Goal: Transaction & Acquisition: Purchase product/service

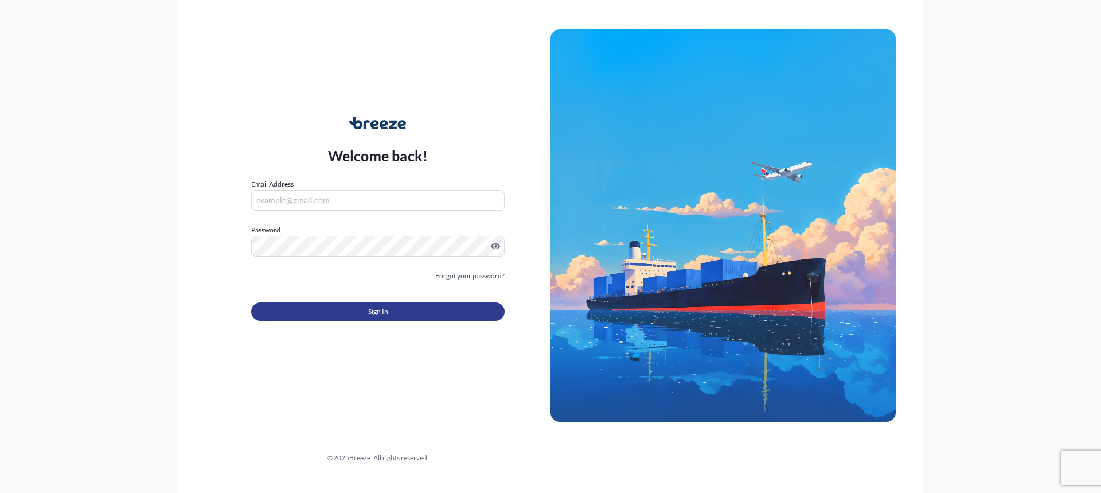
type input "[EMAIL_ADDRESS][DOMAIN_NAME]"
click at [340, 309] on button "Sign In" at bounding box center [377, 311] width 253 height 18
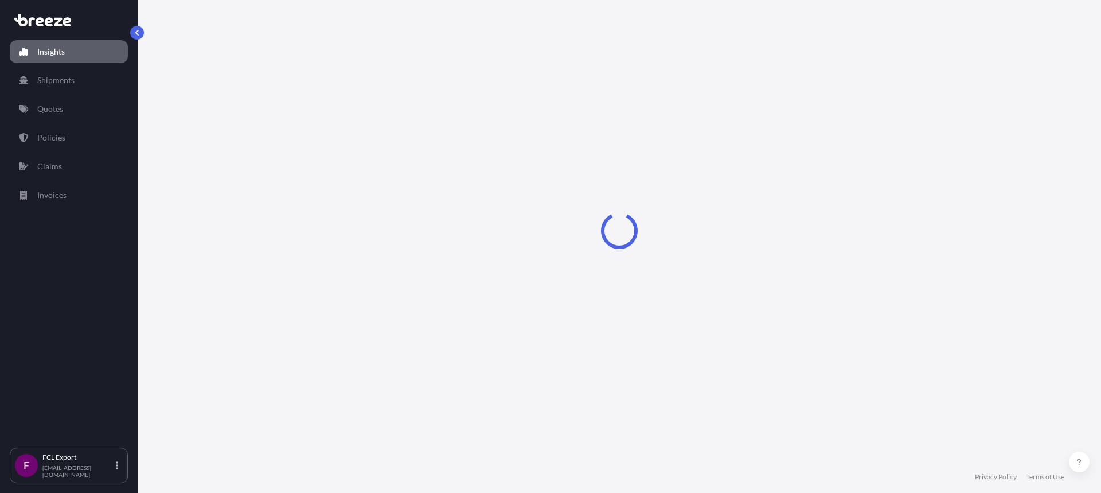
select select "2025"
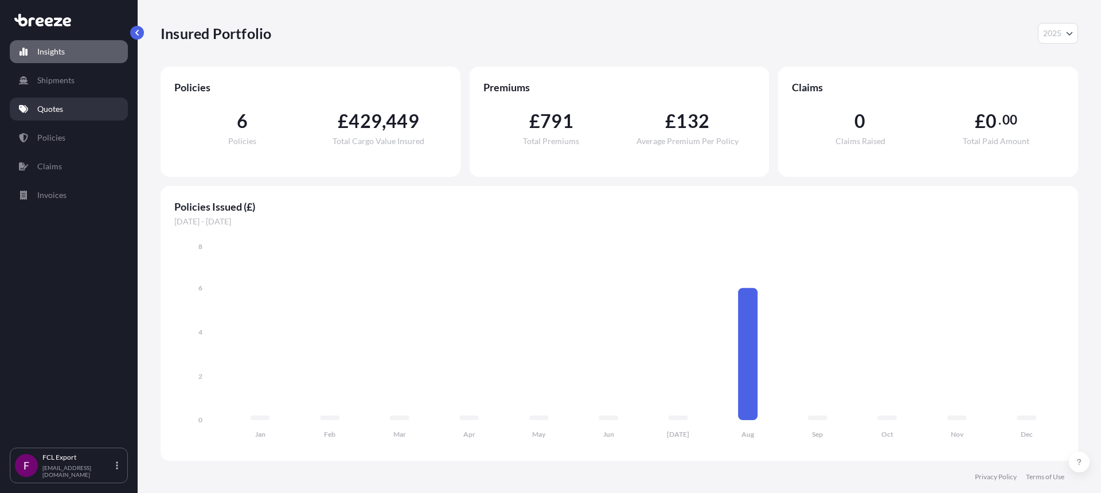
click at [73, 109] on link "Quotes" at bounding box center [69, 108] width 118 height 23
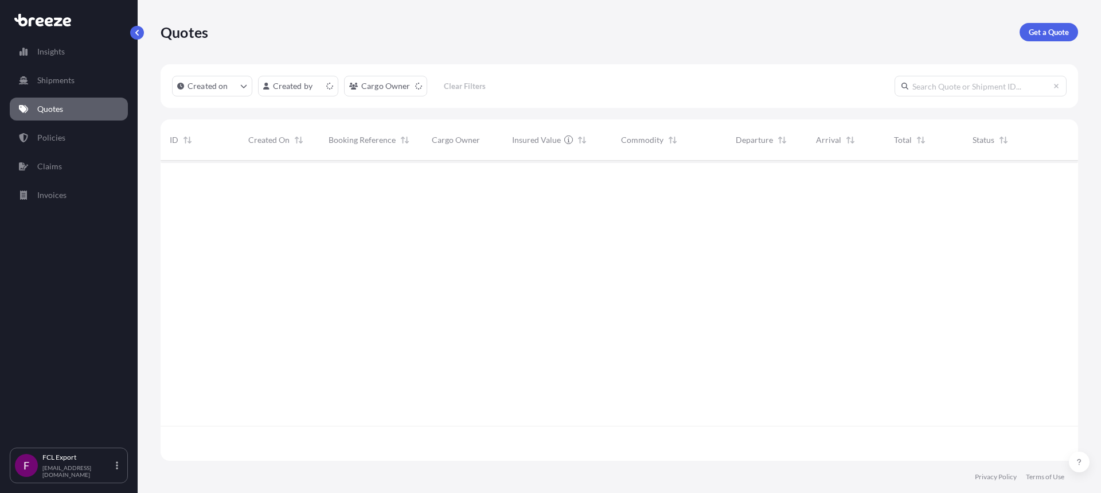
scroll to position [298, 909]
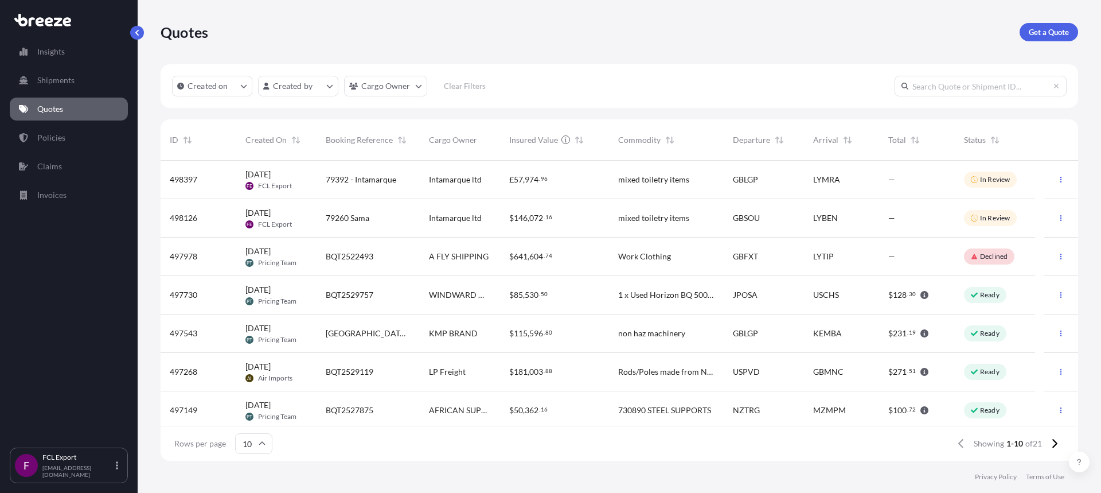
click at [1003, 87] on input "text" at bounding box center [980, 86] width 172 height 21
paste input "4988397"
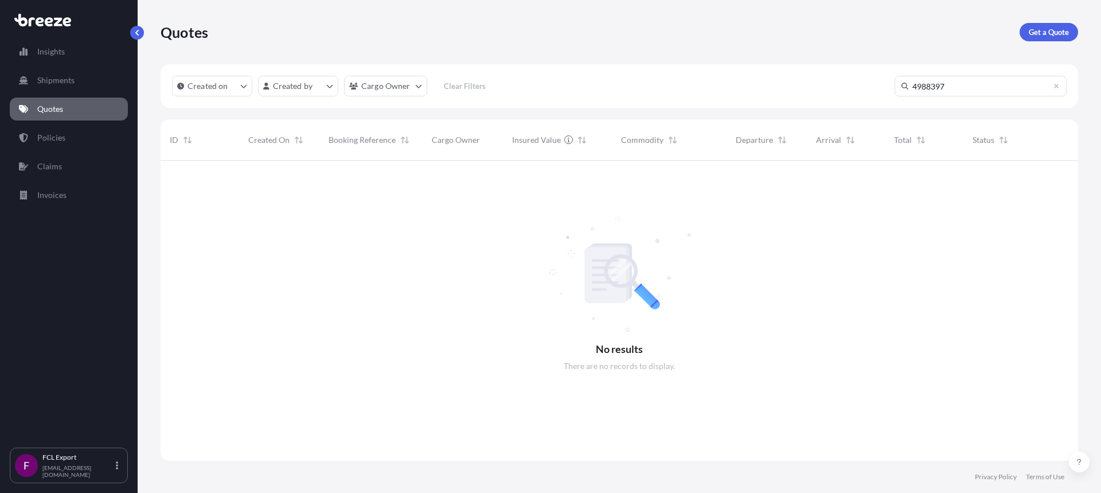
scroll to position [333, 909]
type input "4"
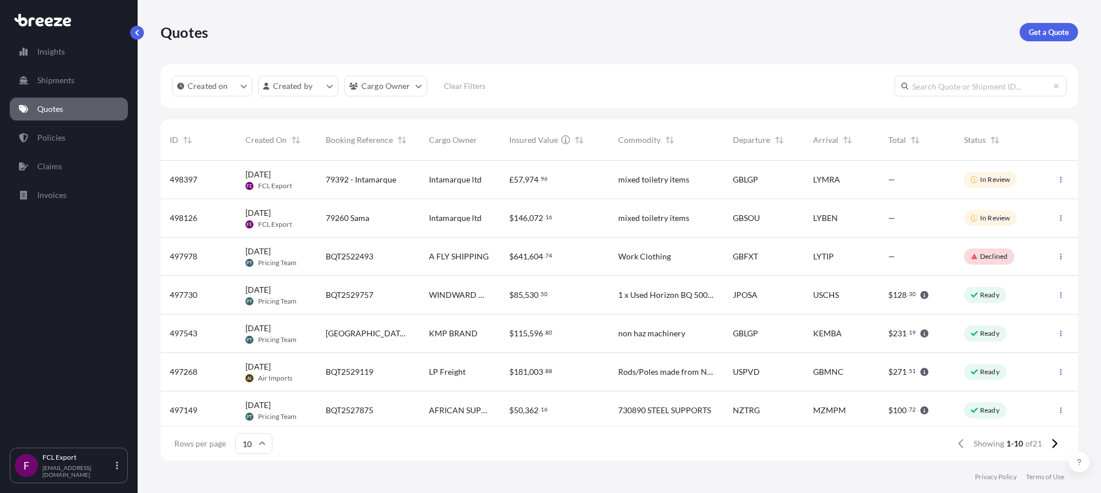
scroll to position [298, 909]
click at [329, 195] on div "79392 - Intamarque" at bounding box center [368, 180] width 103 height 38
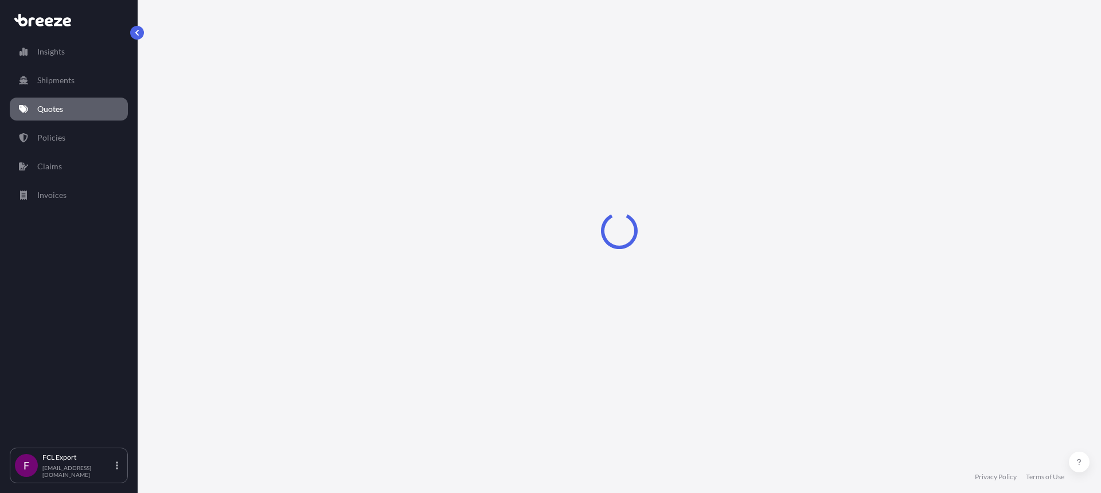
select select "Road"
select select "Sea"
select select "2"
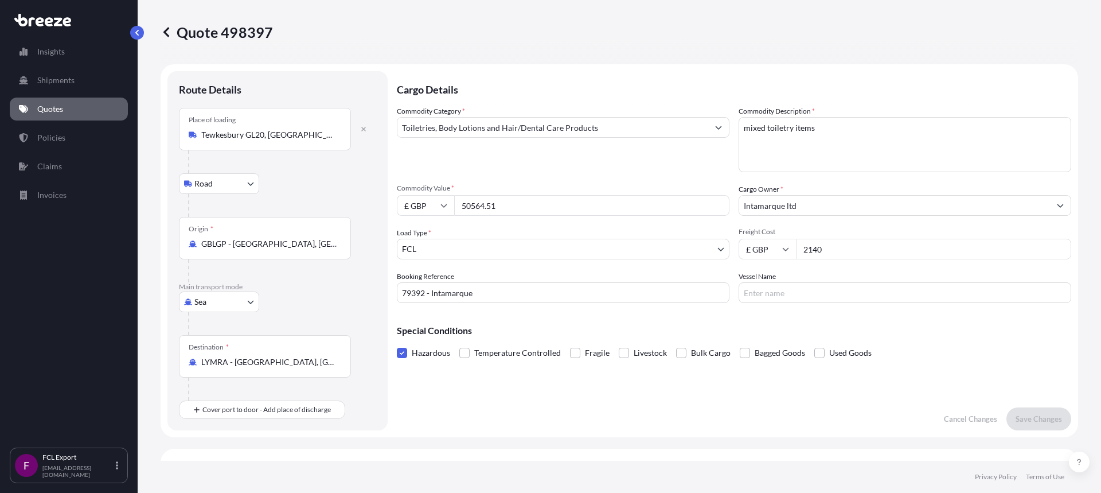
click at [57, 112] on p "Quotes" at bounding box center [50, 108] width 26 height 11
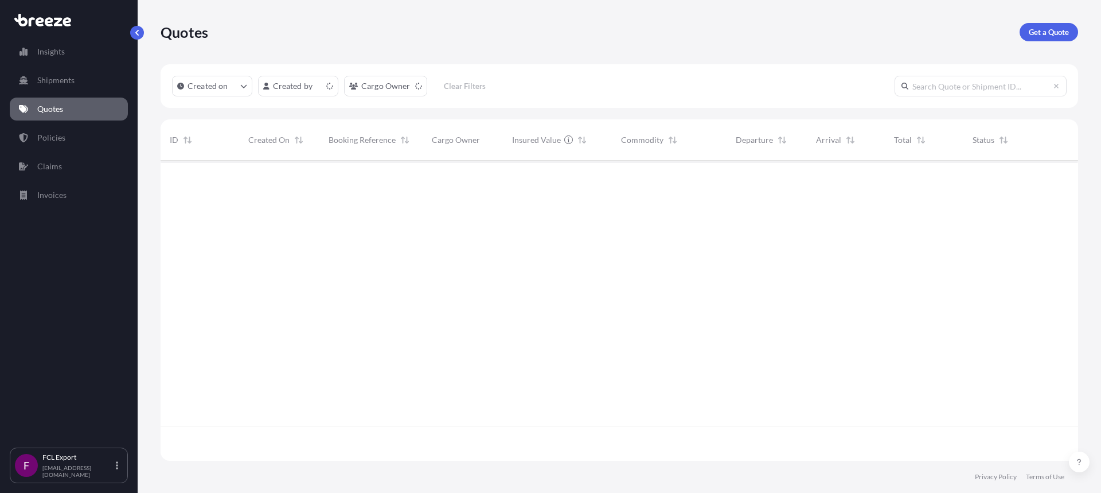
scroll to position [298, 909]
click at [1051, 39] on link "Get a Quote" at bounding box center [1048, 32] width 58 height 18
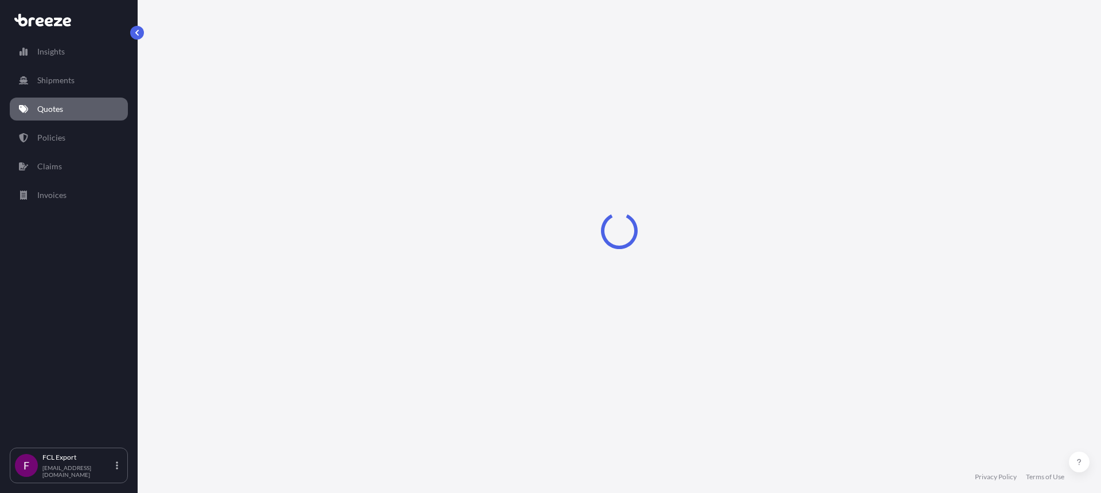
select select "Road"
select select "Sea"
select select "1"
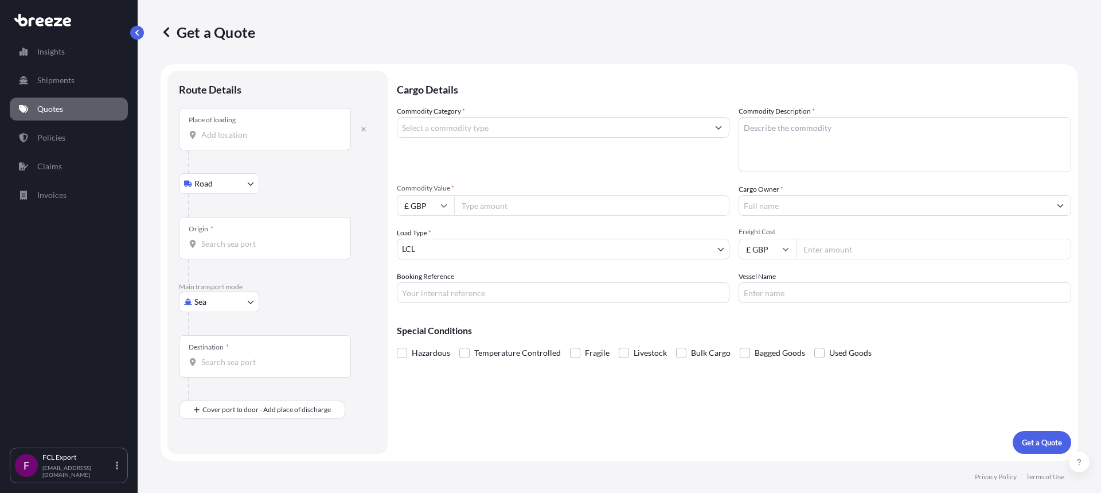
click at [228, 134] on input "Place of loading" at bounding box center [268, 134] width 135 height 11
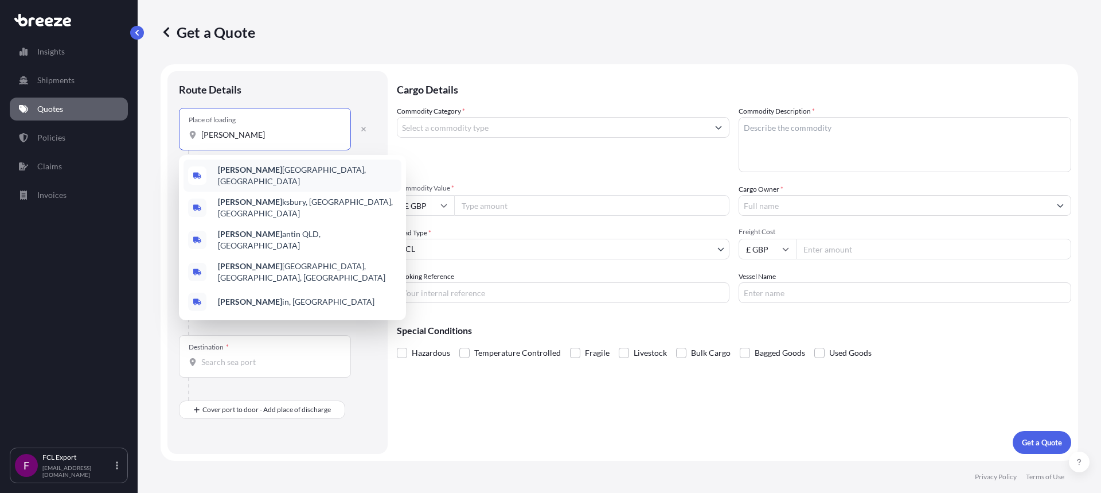
click at [243, 171] on span "[PERSON_NAME] kesbury, [GEOGRAPHIC_DATA]" at bounding box center [307, 175] width 179 height 23
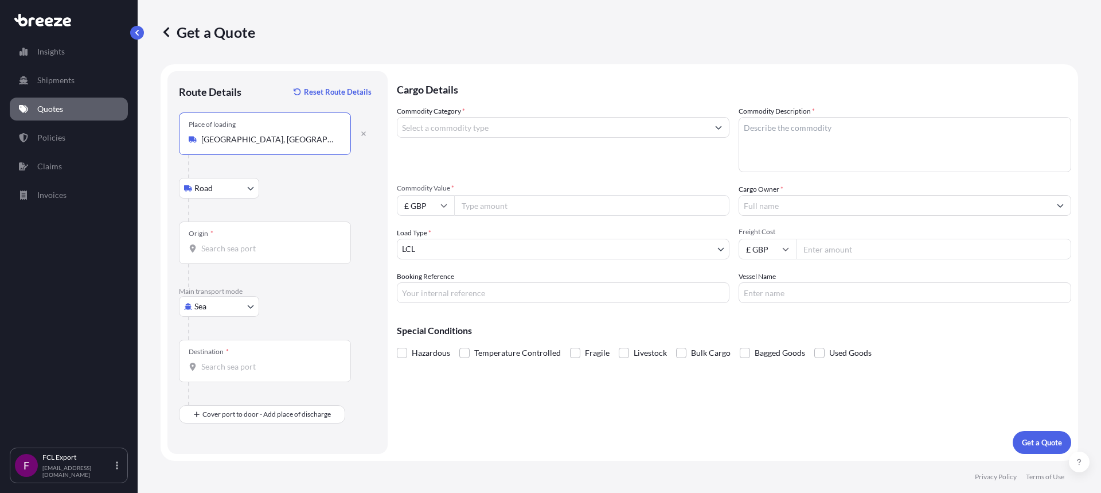
type input "[GEOGRAPHIC_DATA], [GEOGRAPHIC_DATA]"
click at [220, 242] on div "Origin *" at bounding box center [265, 242] width 172 height 42
click at [220, 243] on input "Origin *" at bounding box center [268, 248] width 135 height 11
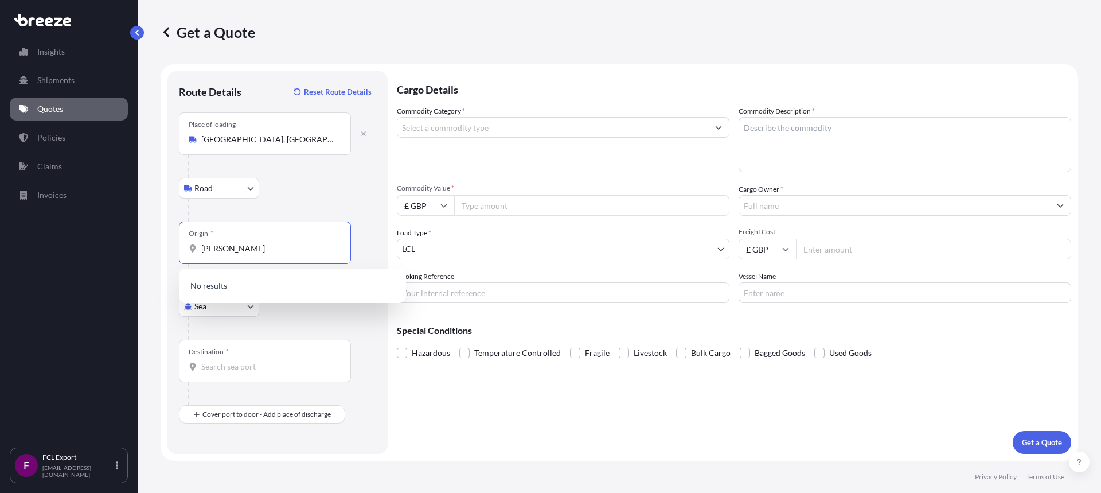
type input "[GEOGRAPHIC_DATA]"
drag, startPoint x: 222, startPoint y: 252, endPoint x: 192, endPoint y: 258, distance: 30.9
click at [192, 258] on div "Origin * [GEOGRAPHIC_DATA]" at bounding box center [265, 242] width 172 height 42
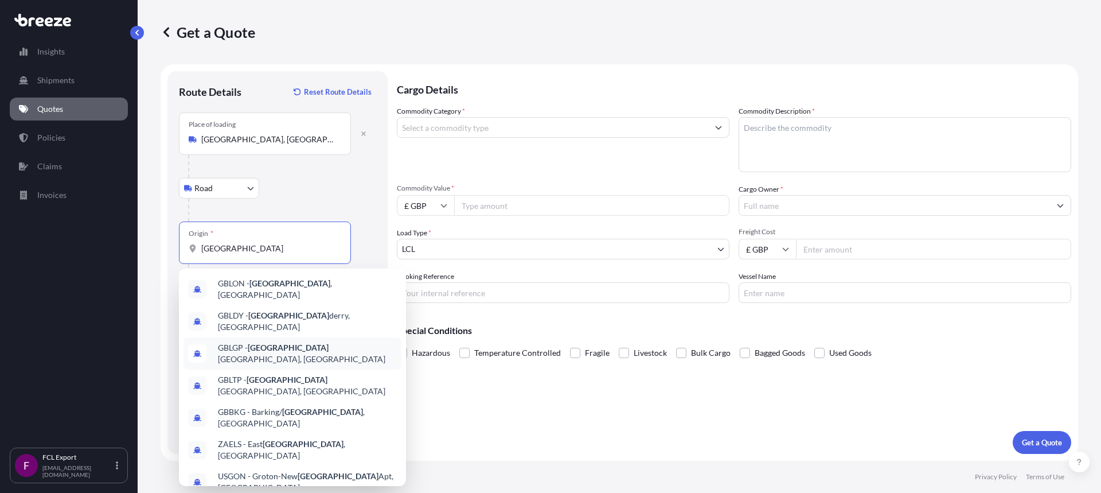
click at [292, 345] on span "GBLGP - [GEOGRAPHIC_DATA], [GEOGRAPHIC_DATA]" at bounding box center [307, 353] width 179 height 23
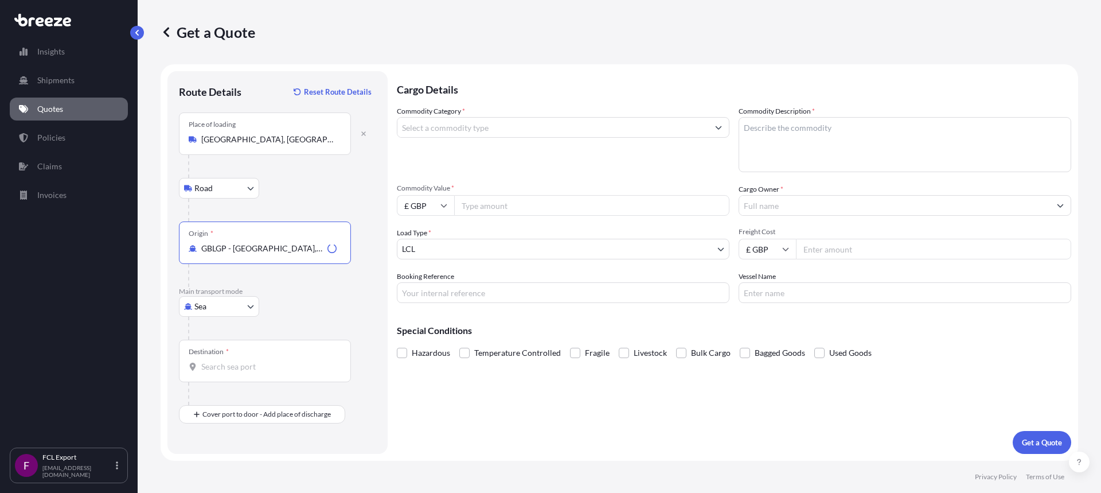
type input "GBLGP - [GEOGRAPHIC_DATA], [GEOGRAPHIC_DATA]"
click at [223, 364] on input "Destination *" at bounding box center [268, 366] width 135 height 11
type input "LYMRA - [GEOGRAPHIC_DATA], [GEOGRAPHIC_DATA]"
click at [462, 126] on input "Commodity Category *" at bounding box center [552, 127] width 311 height 21
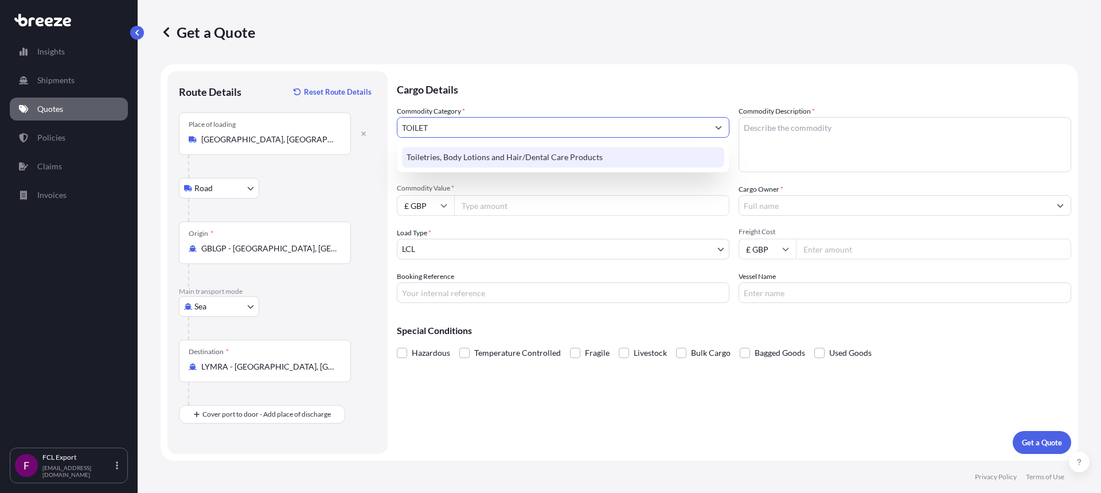
click at [493, 165] on div "Toiletries, Body Lotions and Hair/Dental Care Products" at bounding box center [563, 157] width 322 height 21
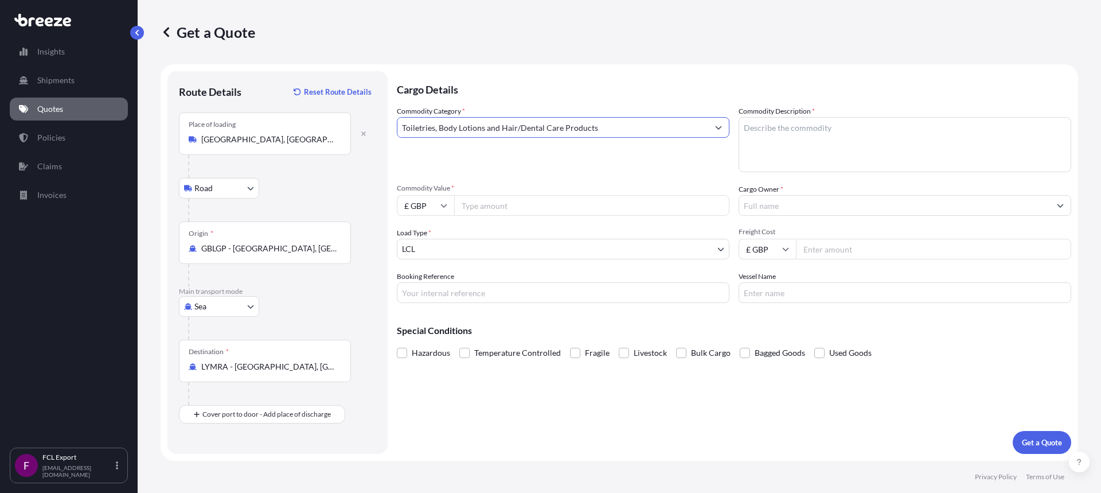
type input "Toiletries, Body Lotions and Hair/Dental Care Products"
click at [799, 132] on textarea "Commodity Description *" at bounding box center [905, 144] width 333 height 55
drag, startPoint x: 912, startPoint y: 124, endPoint x: 812, endPoint y: 128, distance: 99.9
click at [812, 128] on textarea "MIXED TOILETRY AND HOUSEHOLD CLENAING" at bounding box center [905, 144] width 333 height 55
type textarea "MIXED TOILETRIES"
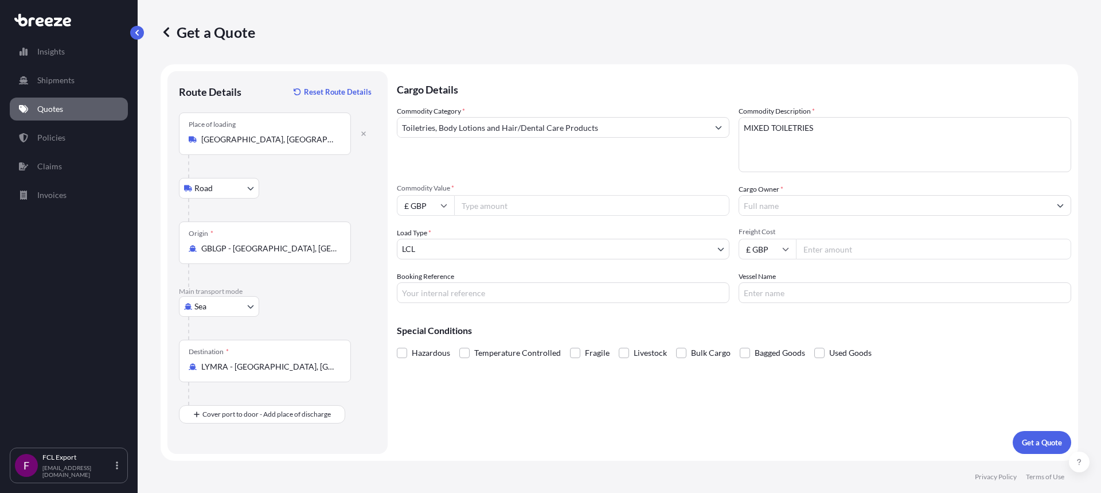
click at [495, 206] on input "Commodity Value *" at bounding box center [591, 205] width 275 height 21
click at [846, 245] on input "Freight Cost" at bounding box center [933, 249] width 275 height 21
type input "2140"
click at [480, 203] on input "Commodity Value *" at bounding box center [591, 205] width 275 height 21
paste input "61145.57"
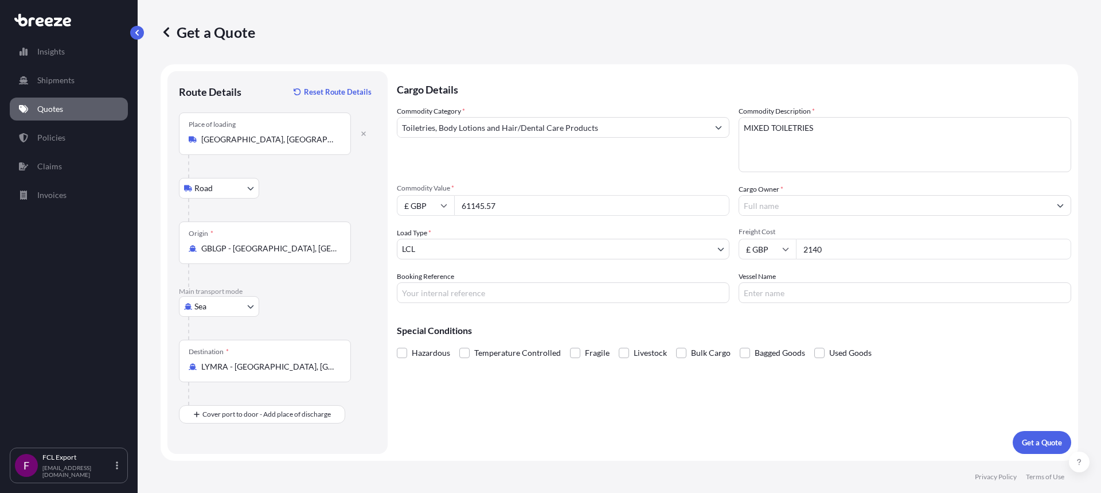
type input "61145.57"
click at [458, 249] on body "Insights Shipments Quotes Policies Claims Invoices F FCL Export [EMAIL_ADDRESS]…" at bounding box center [550, 246] width 1101 height 493
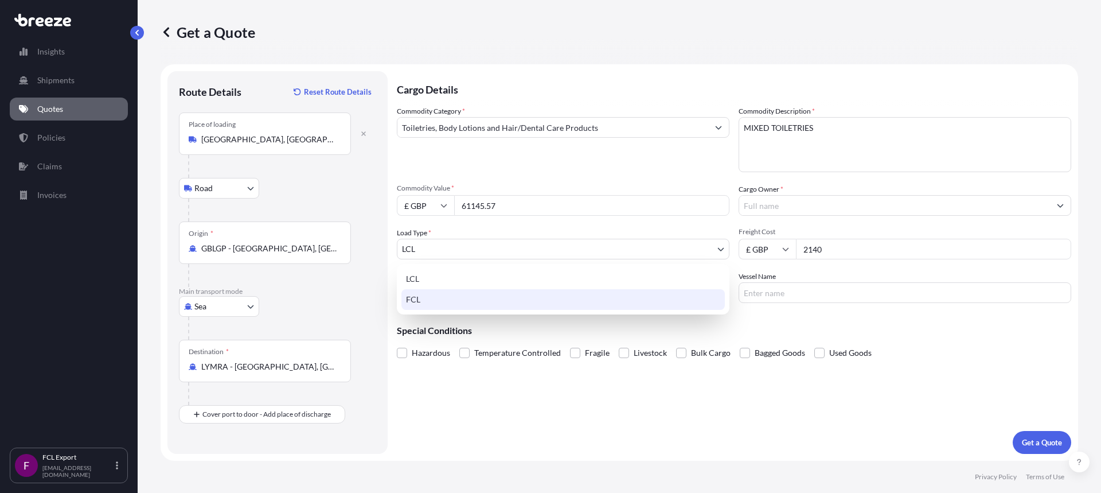
click at [452, 292] on div "FCL" at bounding box center [562, 299] width 323 height 21
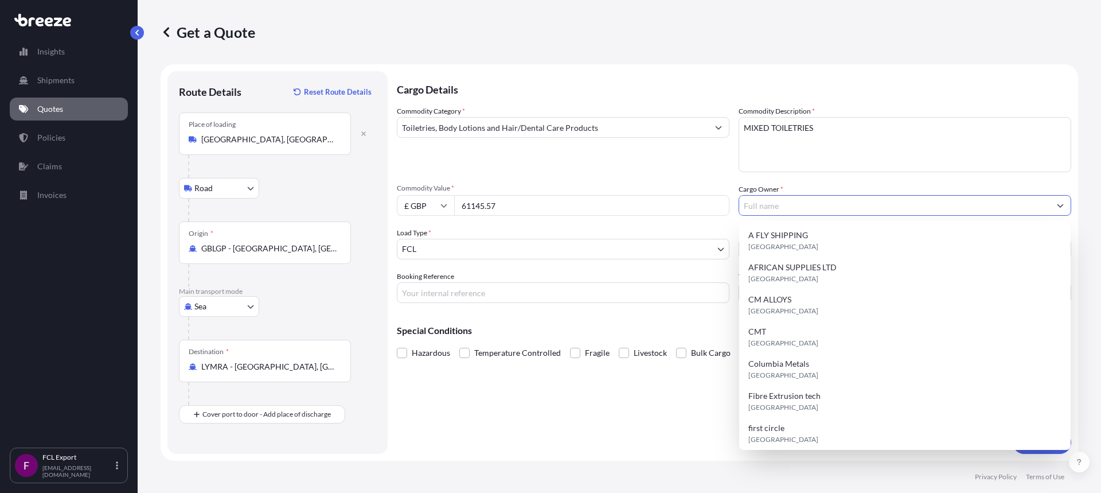
click at [768, 201] on input "Cargo Owner *" at bounding box center [894, 205] width 311 height 21
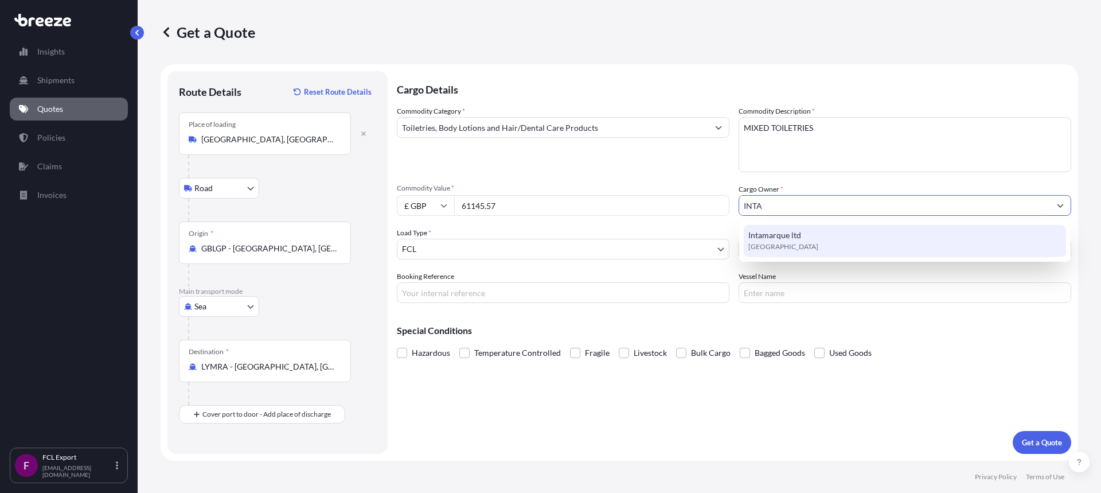
click at [764, 252] on div "Intamarque ltd [GEOGRAPHIC_DATA]" at bounding box center [905, 241] width 322 height 32
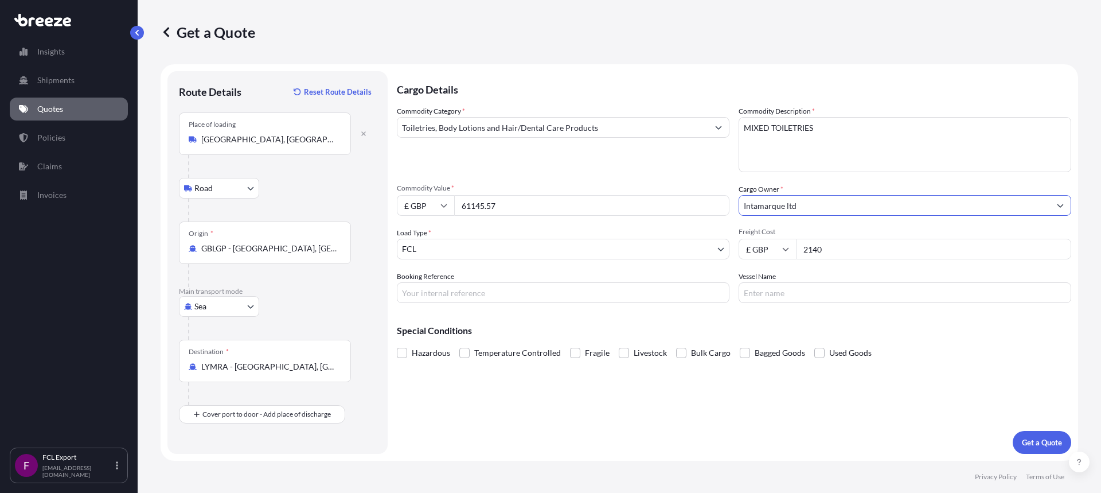
type input "Intamarque ltd"
click at [432, 295] on input "Booking Reference" at bounding box center [563, 292] width 333 height 21
type input "79375 ALETER"
click at [786, 292] on input "Vessel Name" at bounding box center [905, 292] width 333 height 21
click at [402, 352] on span at bounding box center [402, 352] width 10 height 10
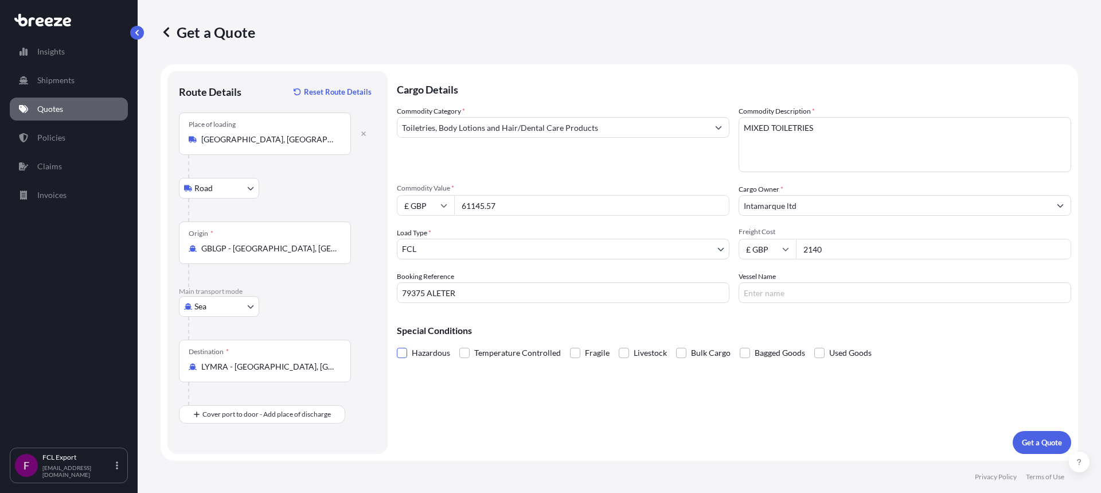
click at [397, 344] on input "Hazardous" at bounding box center [397, 344] width 0 height 0
click at [1040, 441] on p "Get a Quote" at bounding box center [1042, 441] width 40 height 11
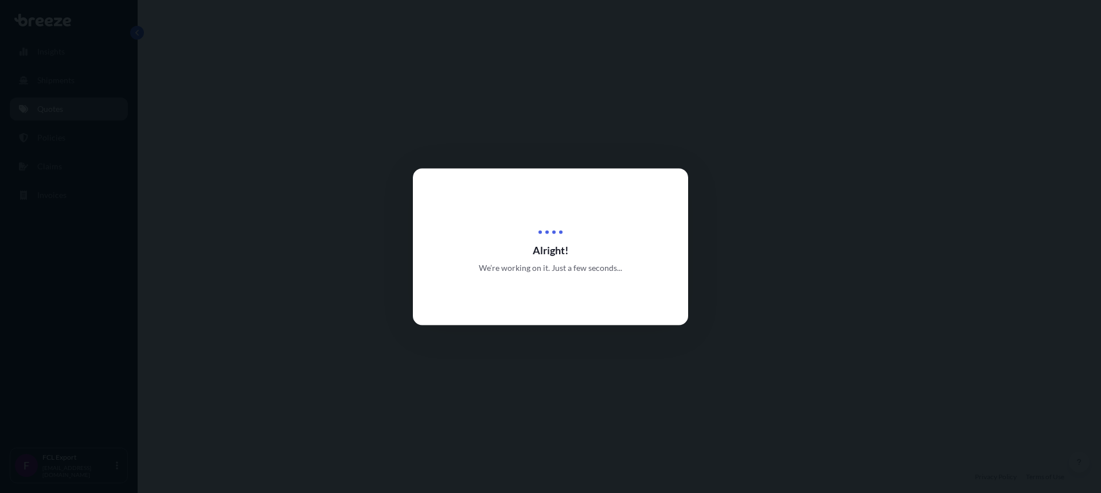
select select "Road"
select select "Sea"
select select "2"
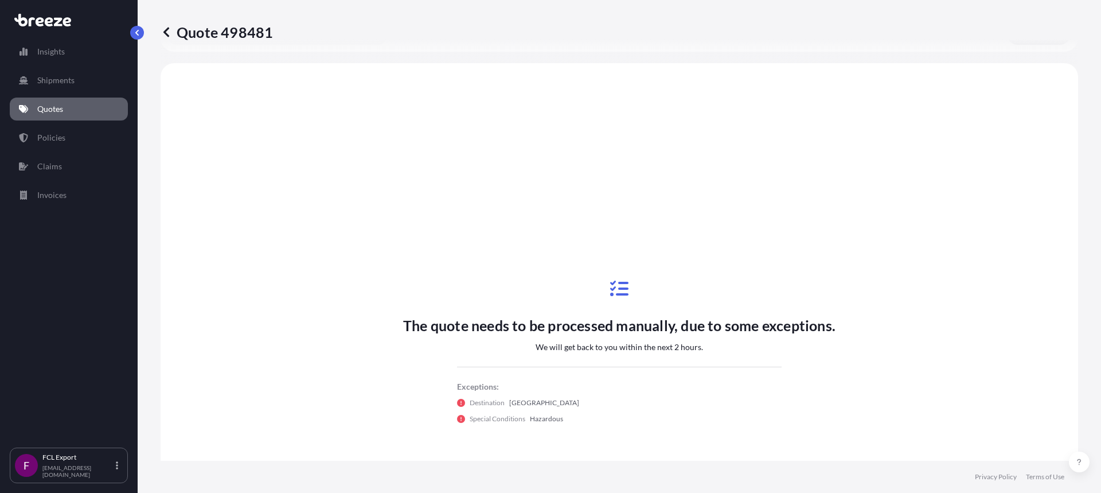
scroll to position [391, 0]
